Goal: Navigation & Orientation: Find specific page/section

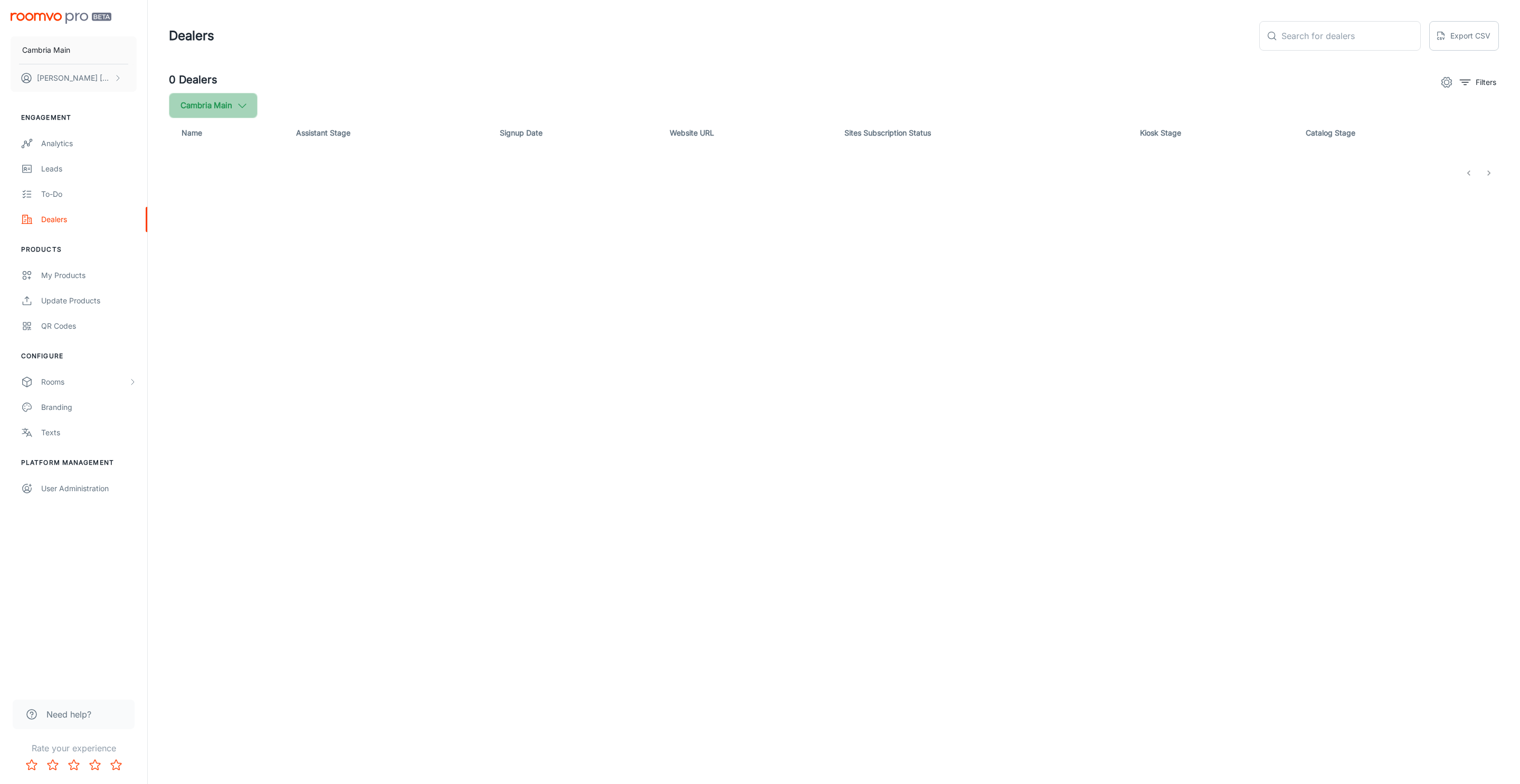
click at [223, 103] on button "Cambria Main" at bounding box center [213, 105] width 89 height 25
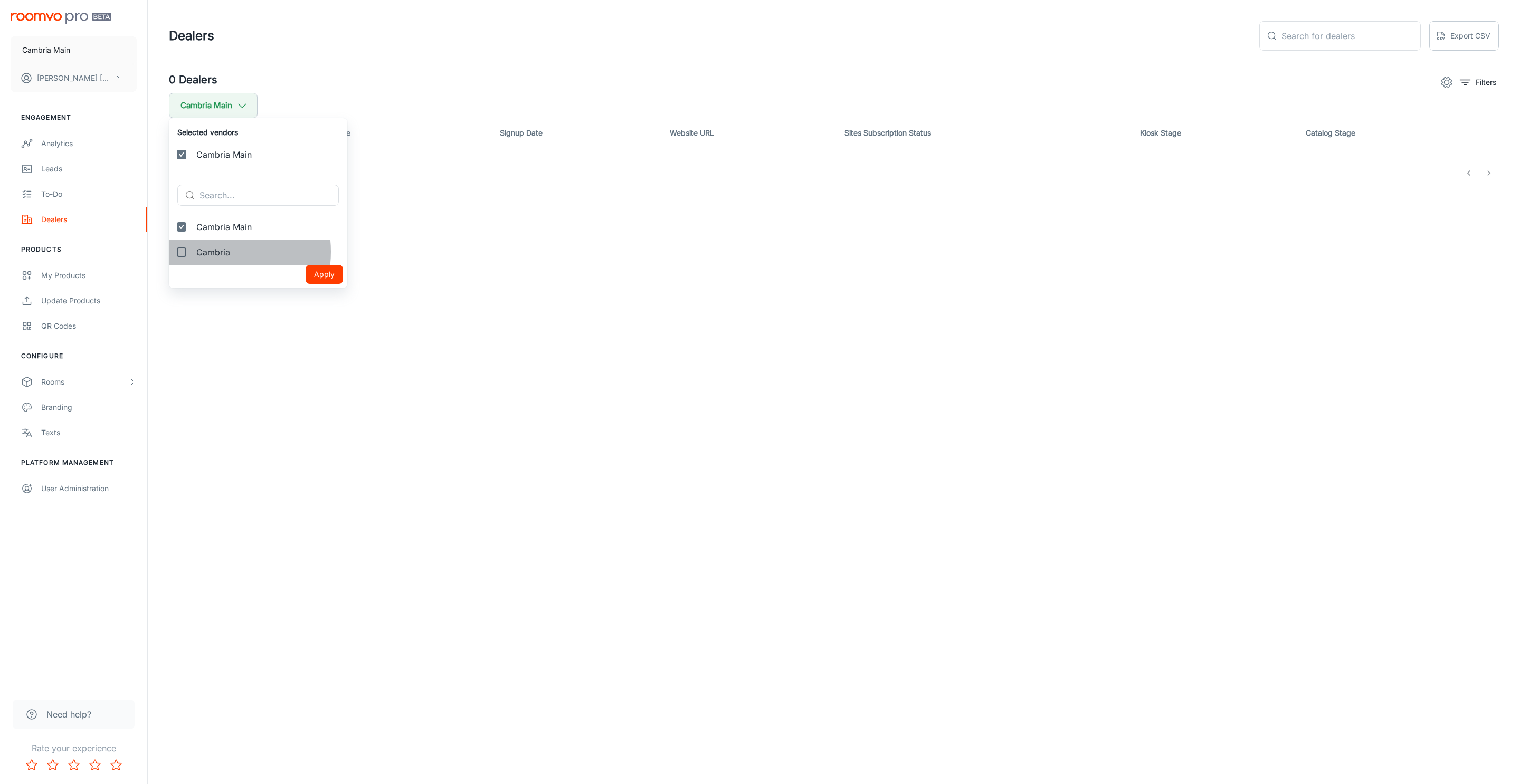
click at [219, 251] on span "Cambria" at bounding box center [267, 251] width 142 height 13
click at [192, 251] on input "Cambria" at bounding box center [182, 252] width 21 height 21
checkbox input "true"
click at [306, 298] on button "Apply" at bounding box center [324, 300] width 38 height 19
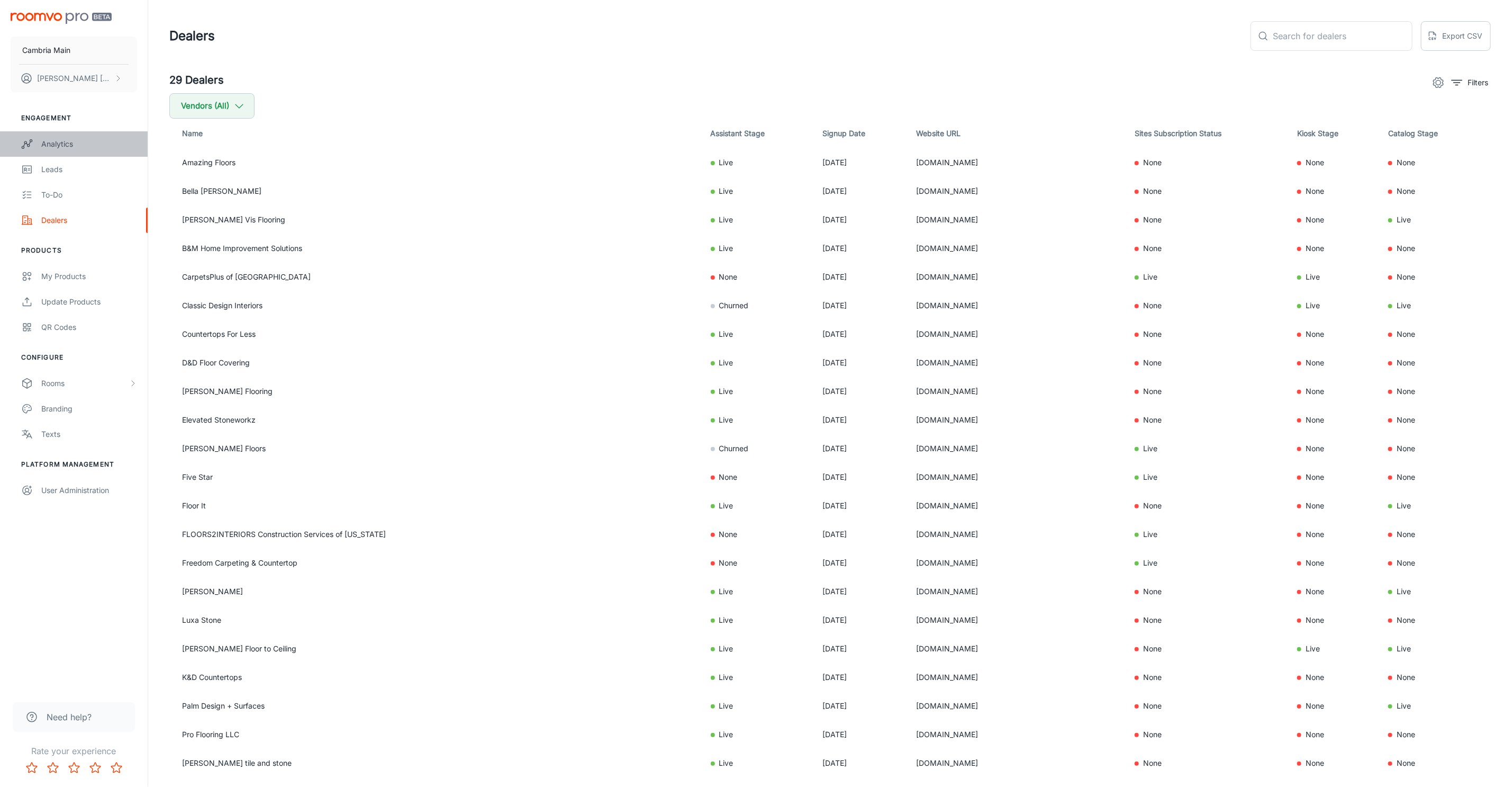
click at [42, 141] on div "Analytics" at bounding box center [89, 144] width 96 height 12
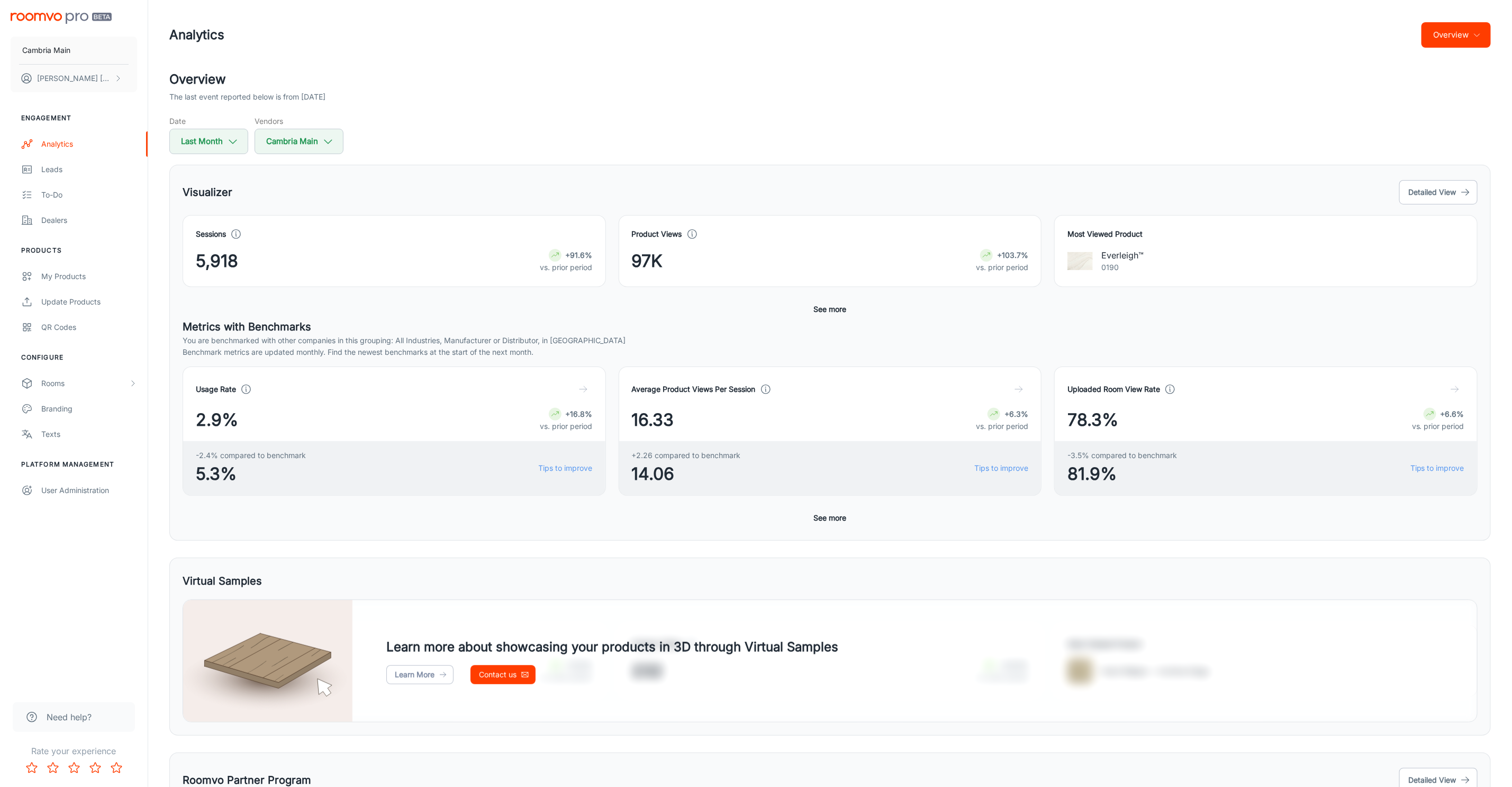
click at [1462, 33] on button "Overview" at bounding box center [1456, 35] width 69 height 25
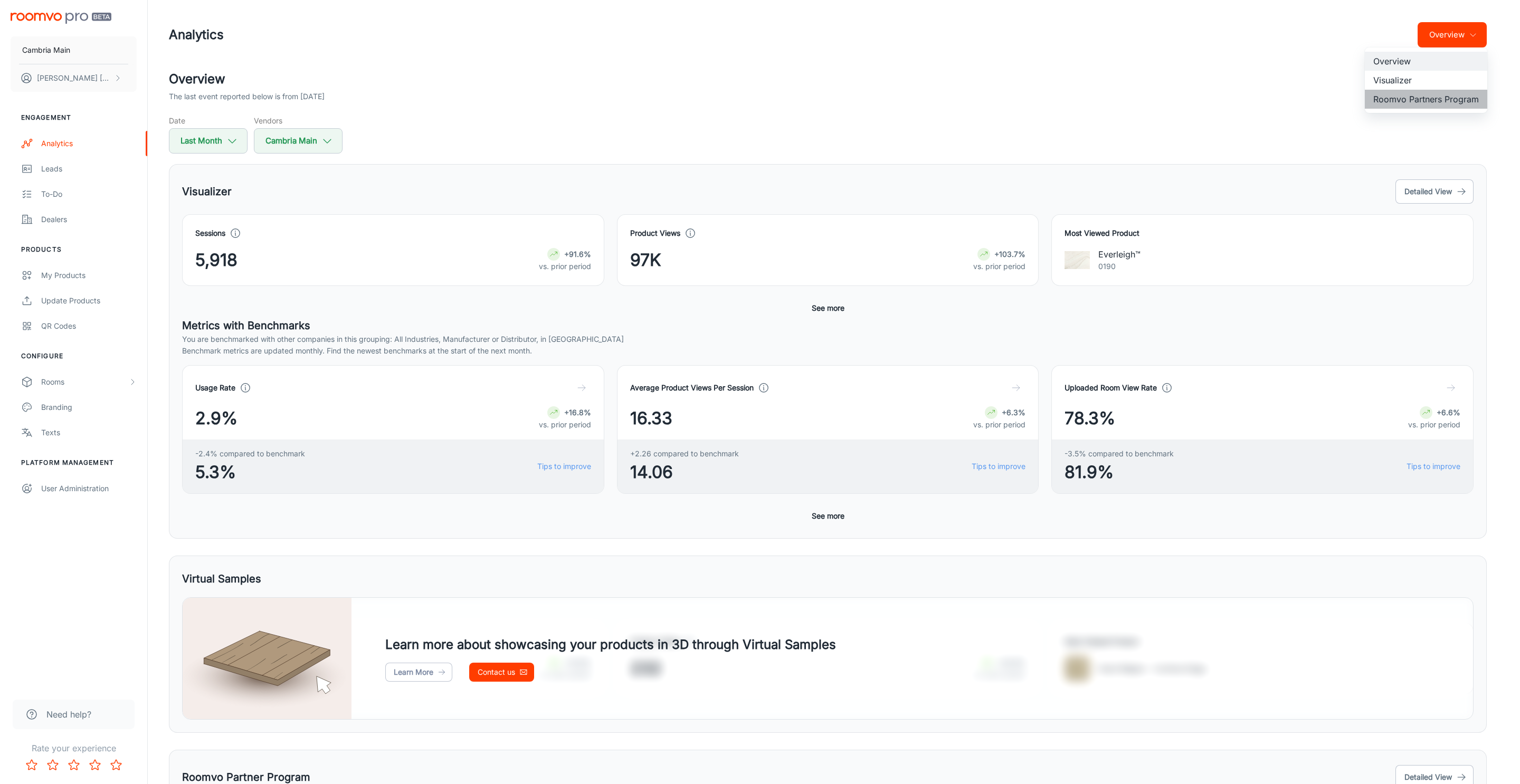
click at [1419, 97] on li "Roomvo Partners Program" at bounding box center [1426, 99] width 122 height 19
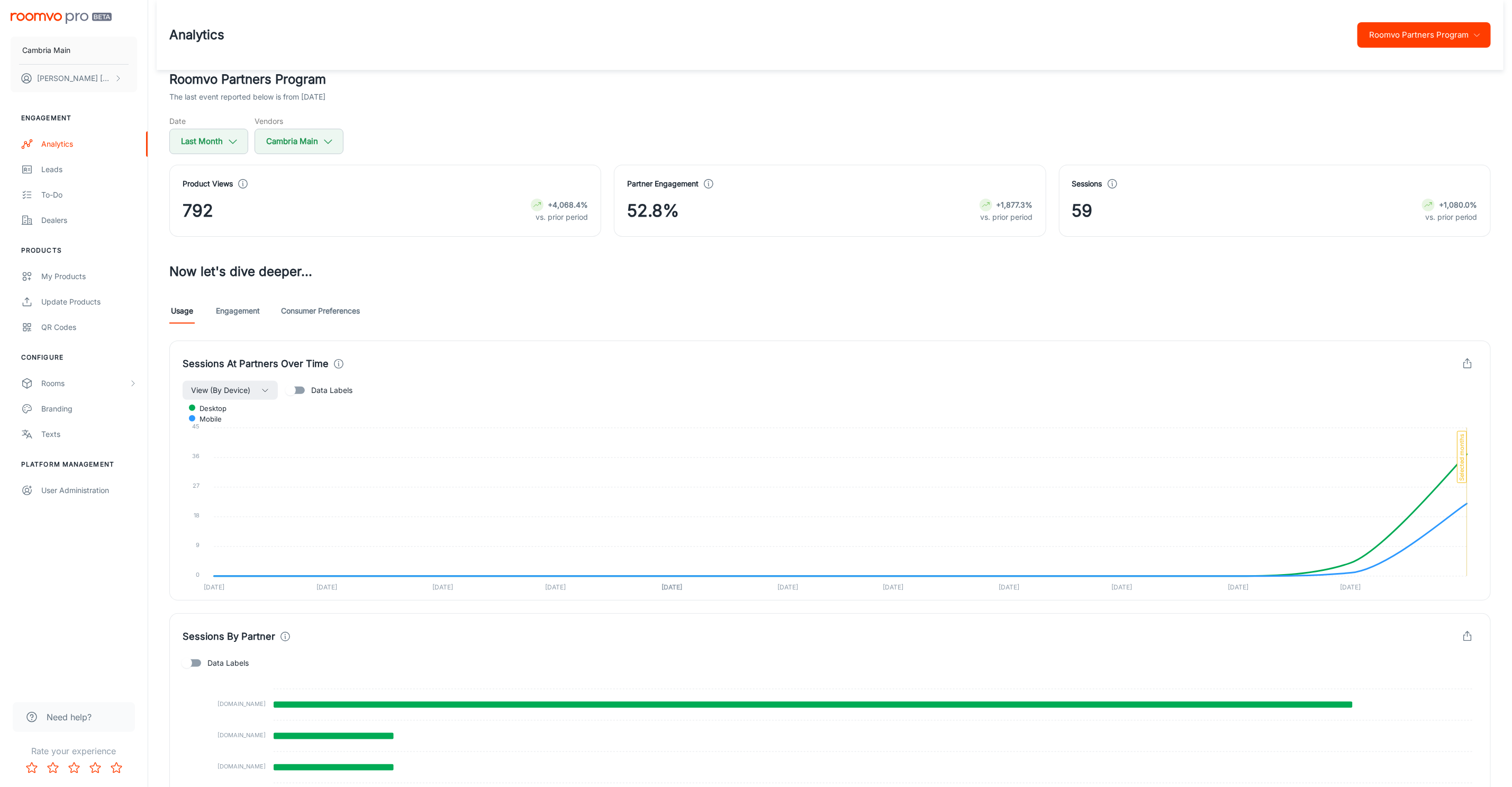
scroll to position [130, 0]
